Goal: Task Accomplishment & Management: Use online tool/utility

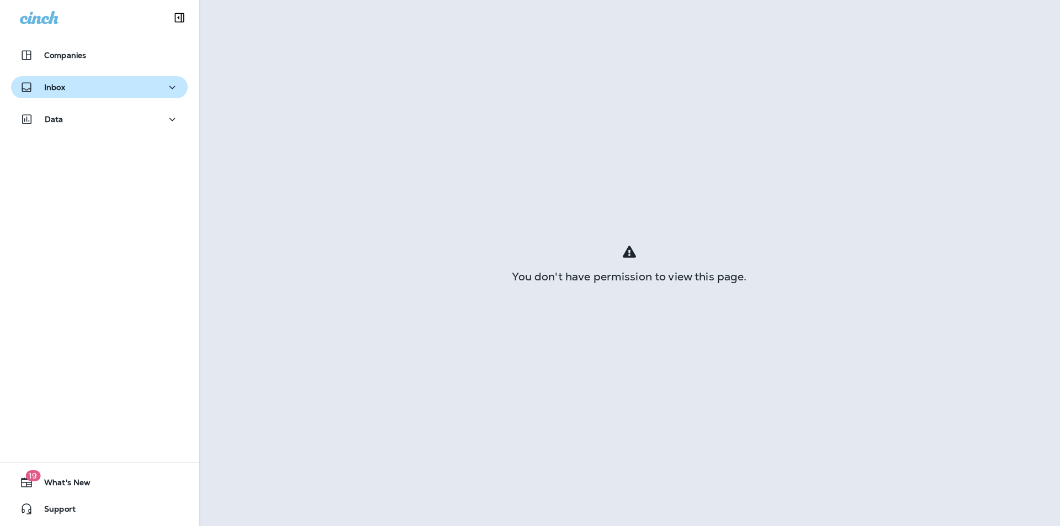
click at [59, 93] on div "Inbox" at bounding box center [42, 88] width 45 height 14
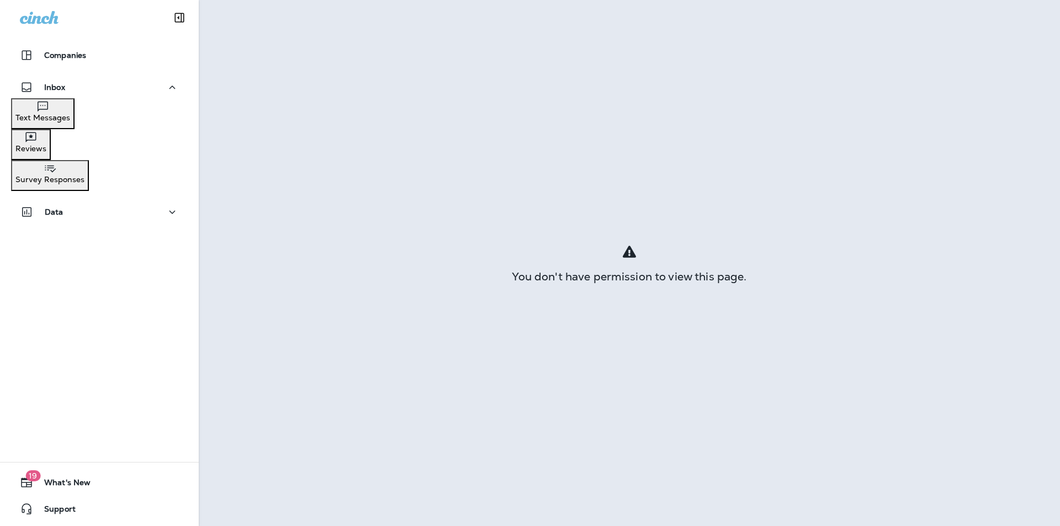
click at [70, 120] on p "Text Messages" at bounding box center [42, 117] width 55 height 9
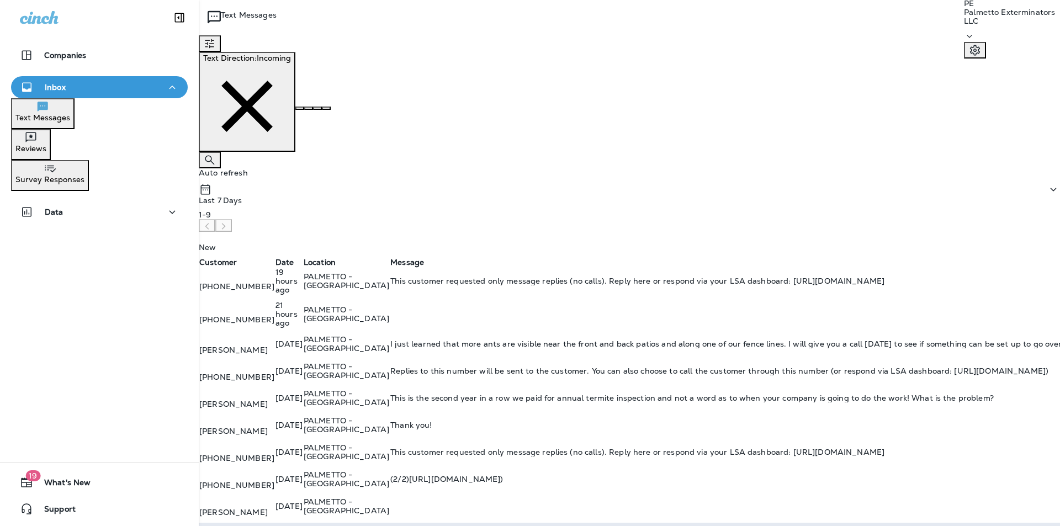
click at [390, 267] on td "PALMETTO - [GEOGRAPHIC_DATA]" at bounding box center [346, 283] width 87 height 33
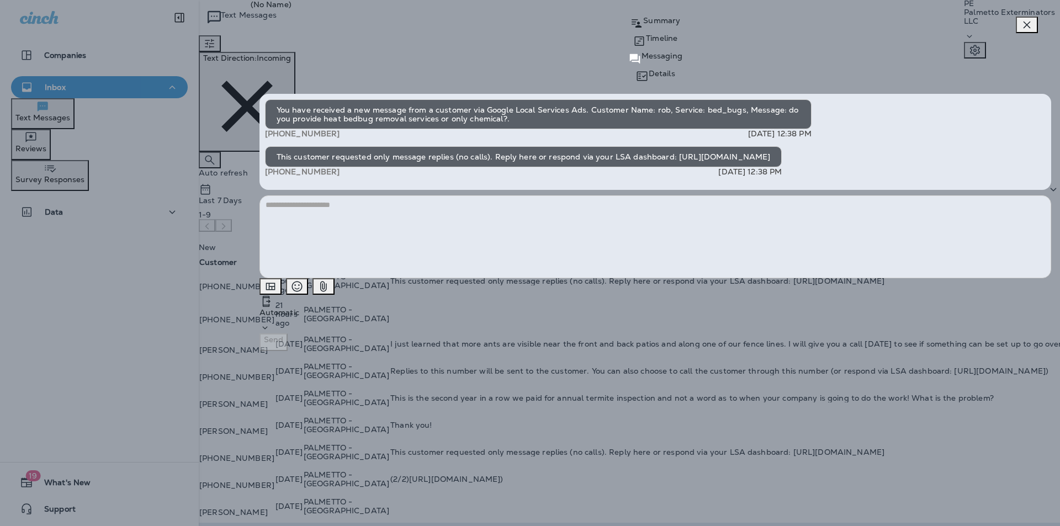
click at [1027, 31] on icon "button" at bounding box center [1027, 24] width 13 height 13
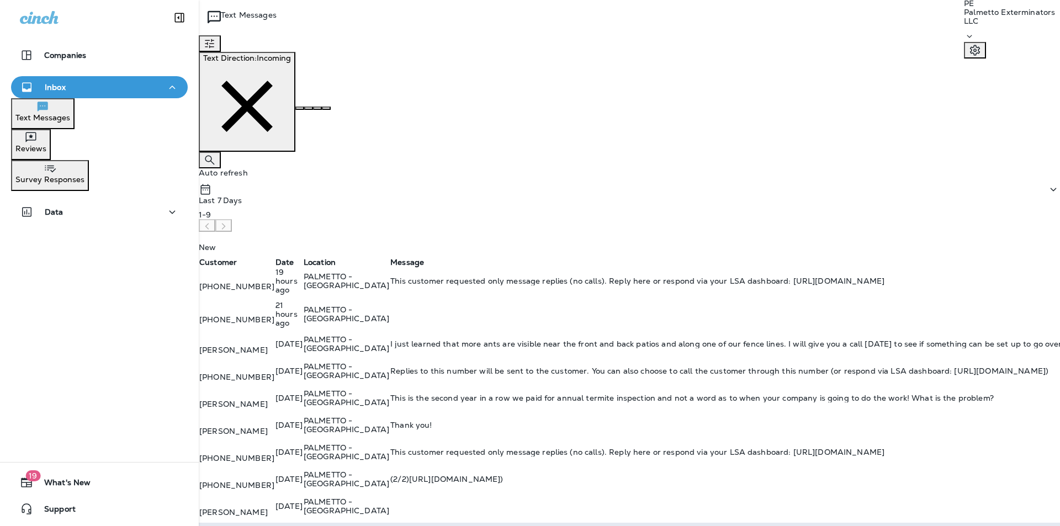
click at [390, 300] on td "PALMETTO - [GEOGRAPHIC_DATA]" at bounding box center [346, 316] width 87 height 33
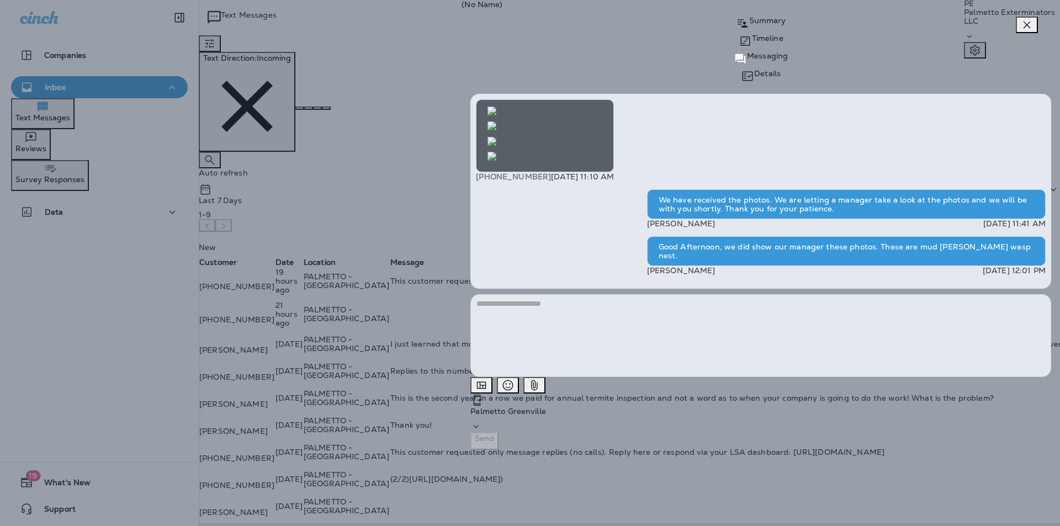
scroll to position [-603, 0]
click at [1027, 31] on icon "button" at bounding box center [1027, 24] width 13 height 13
